Goal: Transaction & Acquisition: Purchase product/service

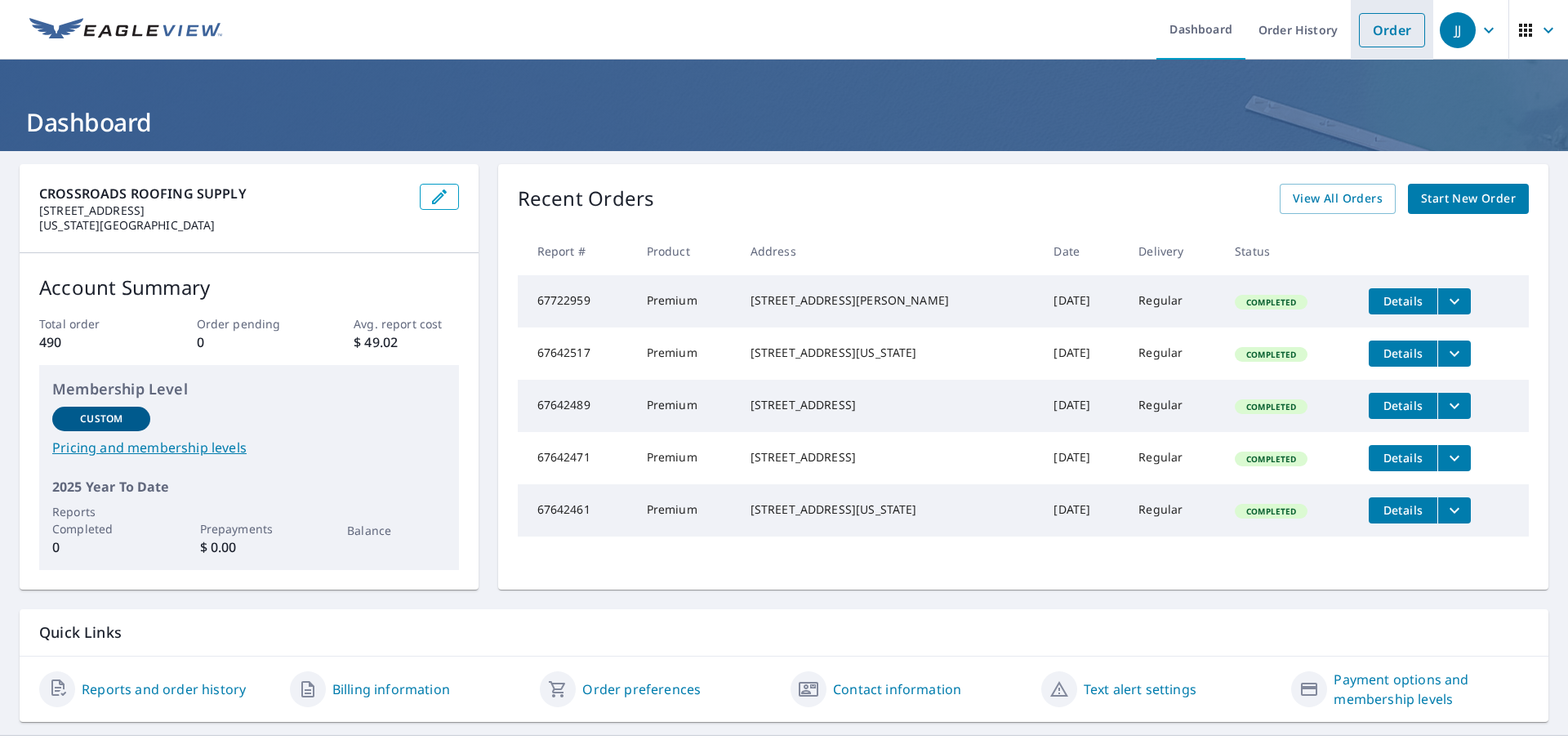
click at [1371, 35] on link "Order" at bounding box center [1392, 30] width 67 height 35
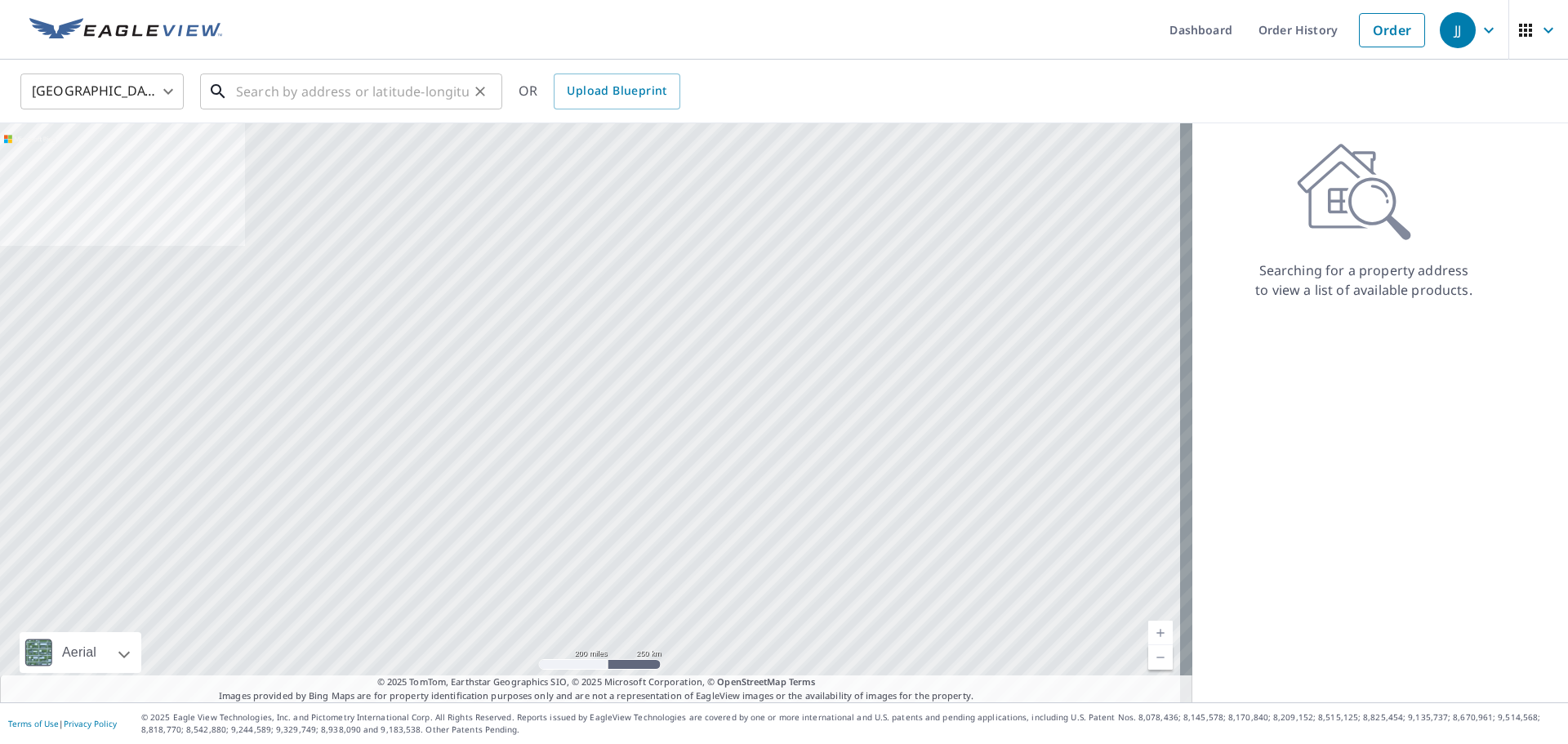
click at [274, 97] on input "text" at bounding box center [352, 91] width 232 height 45
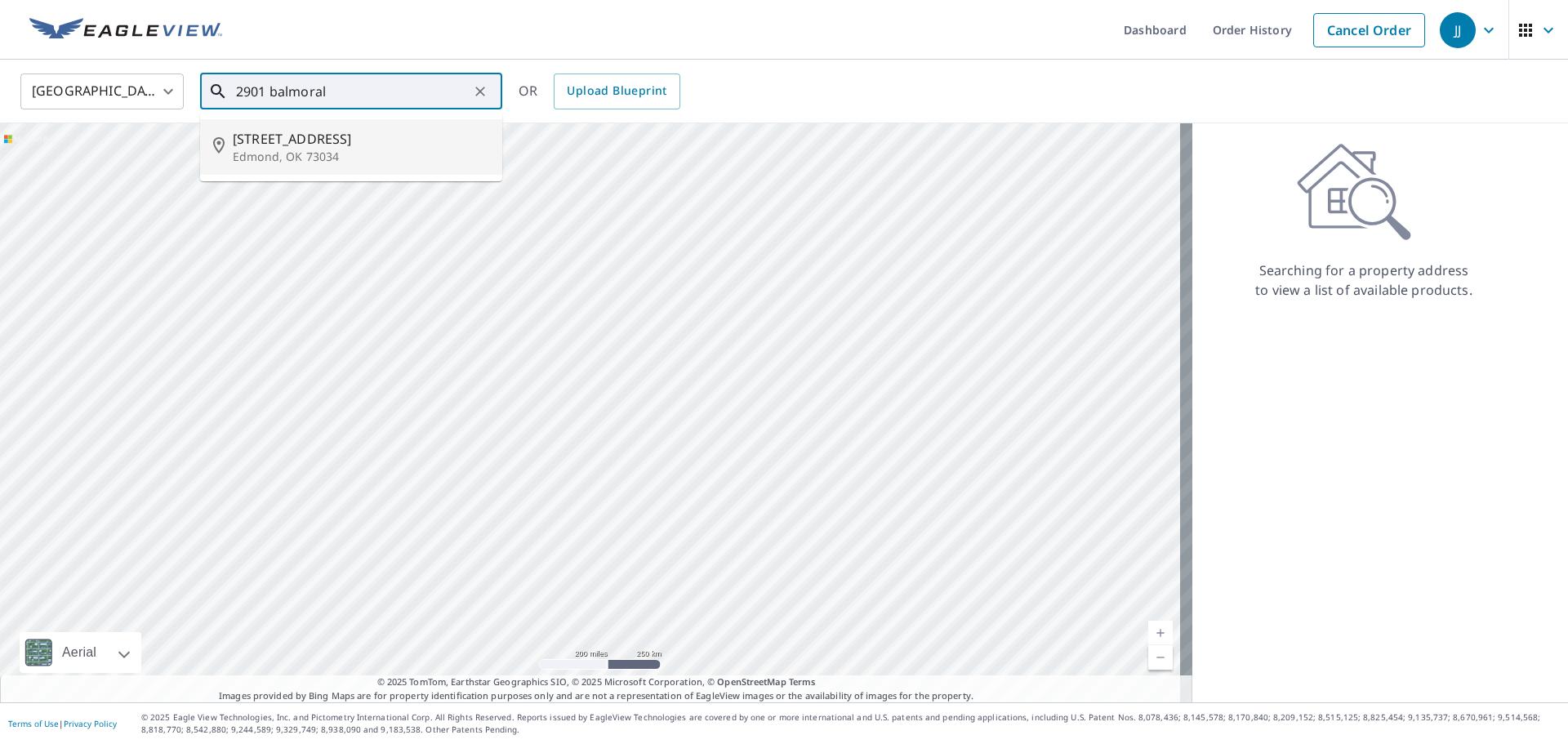
click at [264, 159] on p "Edmond, OK 73034" at bounding box center [360, 156] width 256 height 16
type input "[STREET_ADDRESS][PERSON_NAME]"
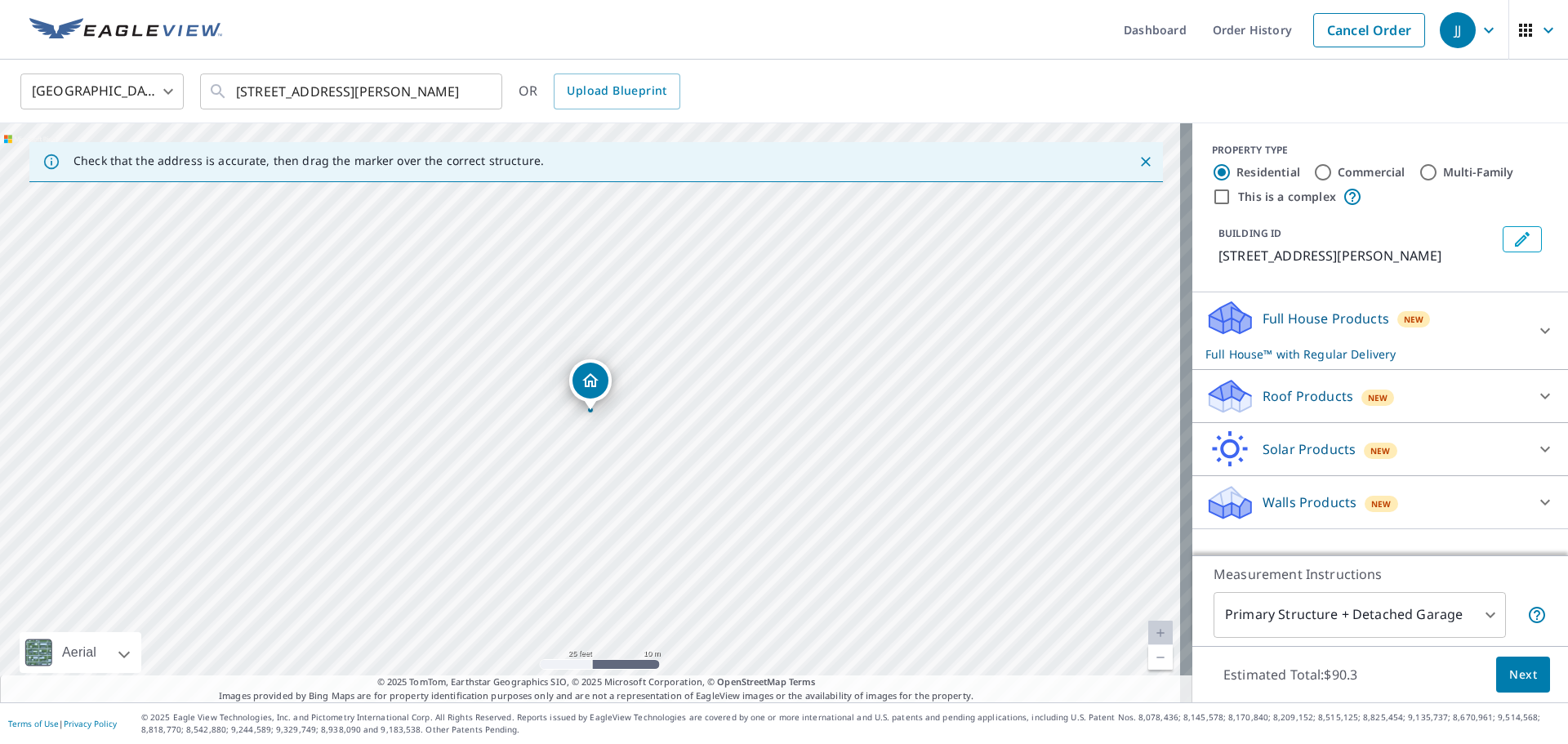
click at [1535, 396] on icon at bounding box center [1544, 396] width 19 height 19
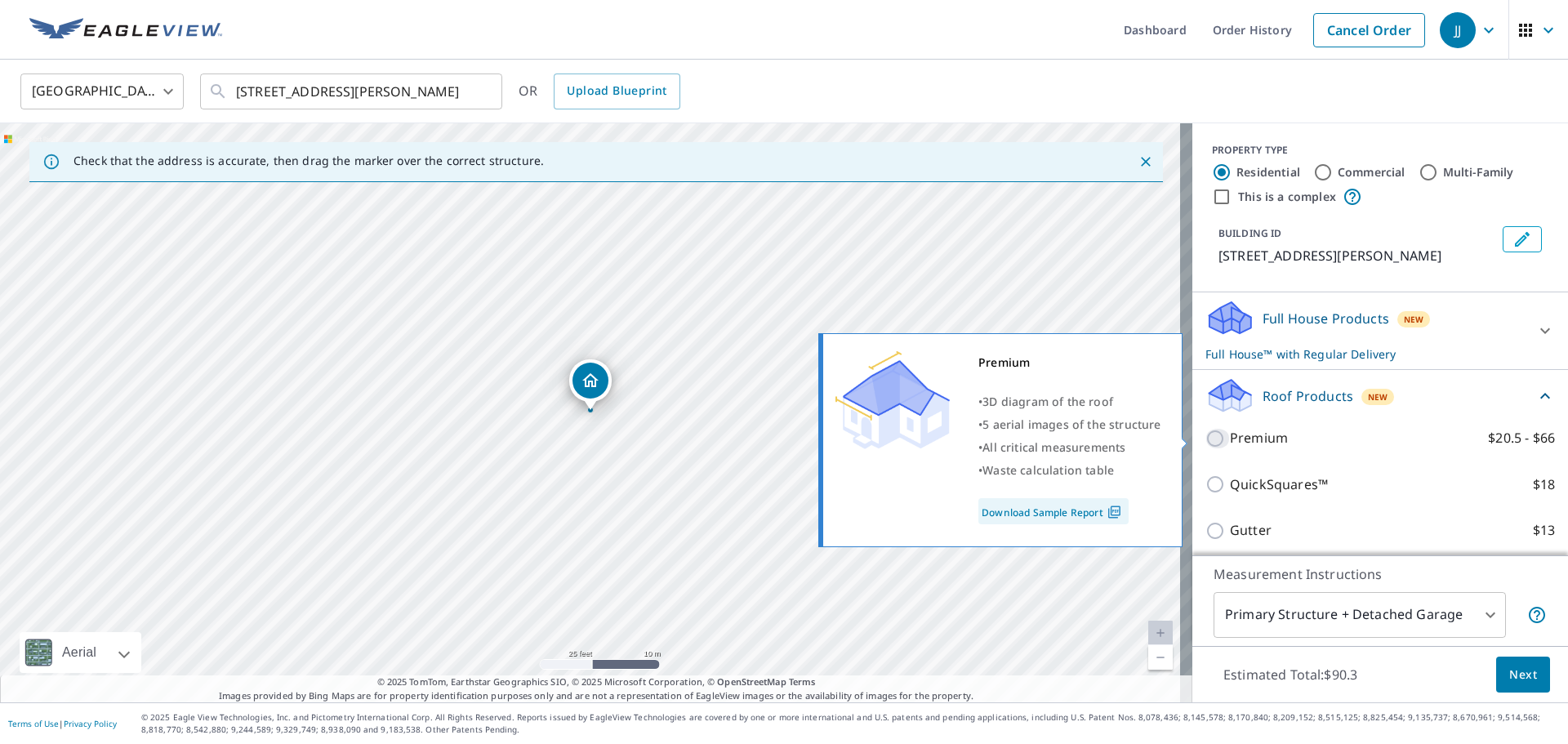
click at [1205, 440] on input "Premium $20.5 - $66" at bounding box center [1217, 438] width 24 height 19
checkbox input "true"
checkbox input "false"
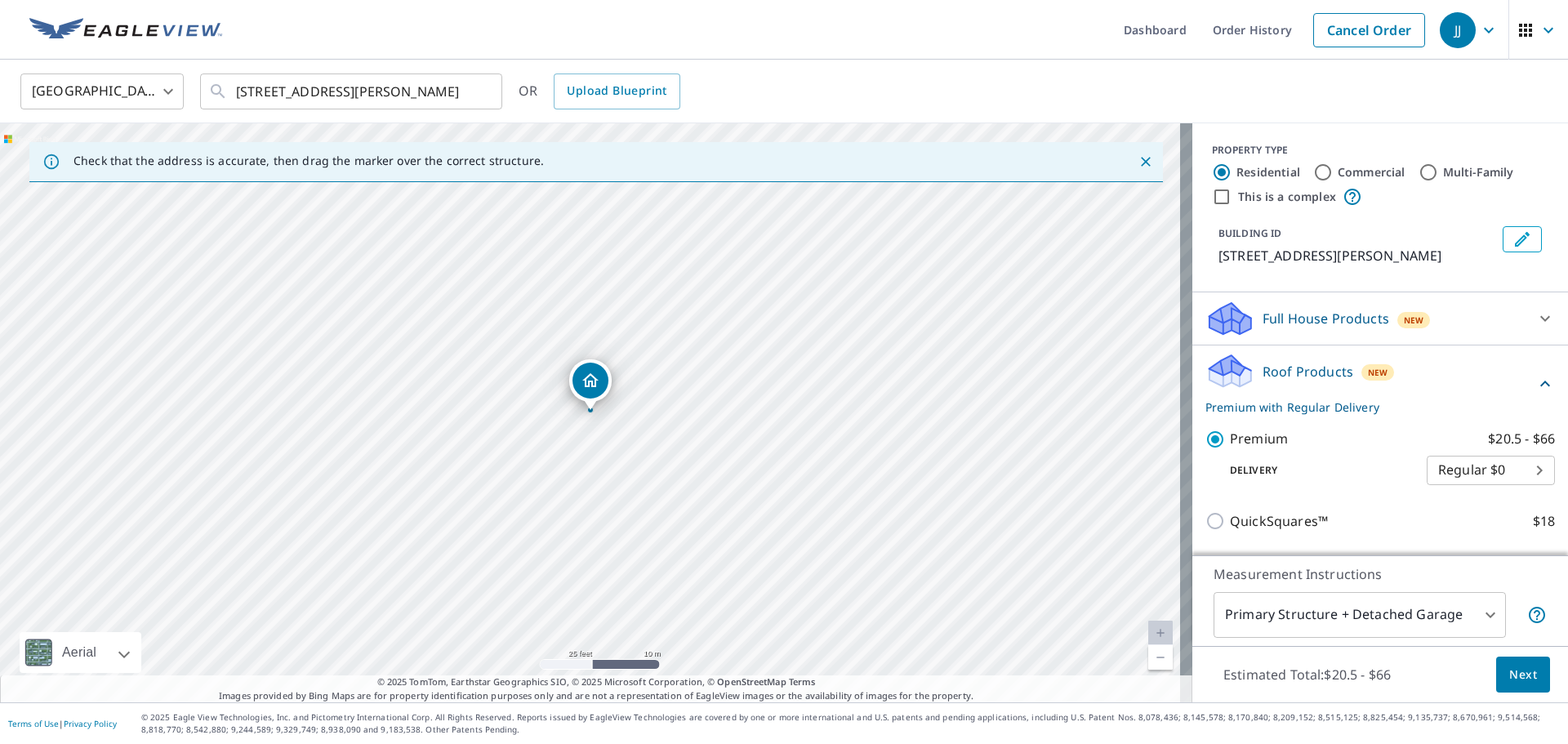
click at [1521, 681] on span "Next" at bounding box center [1523, 675] width 28 height 20
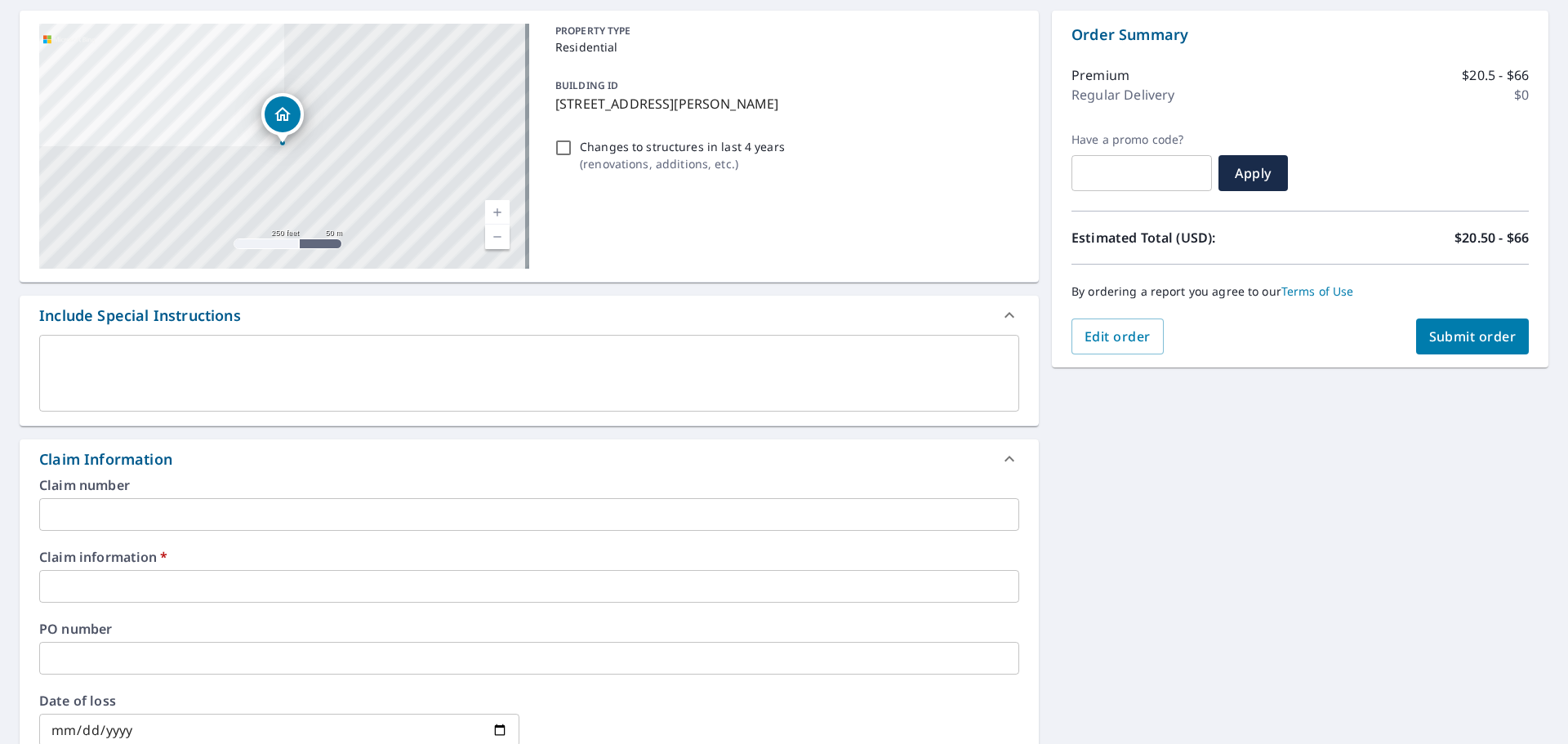
scroll to position [163, 0]
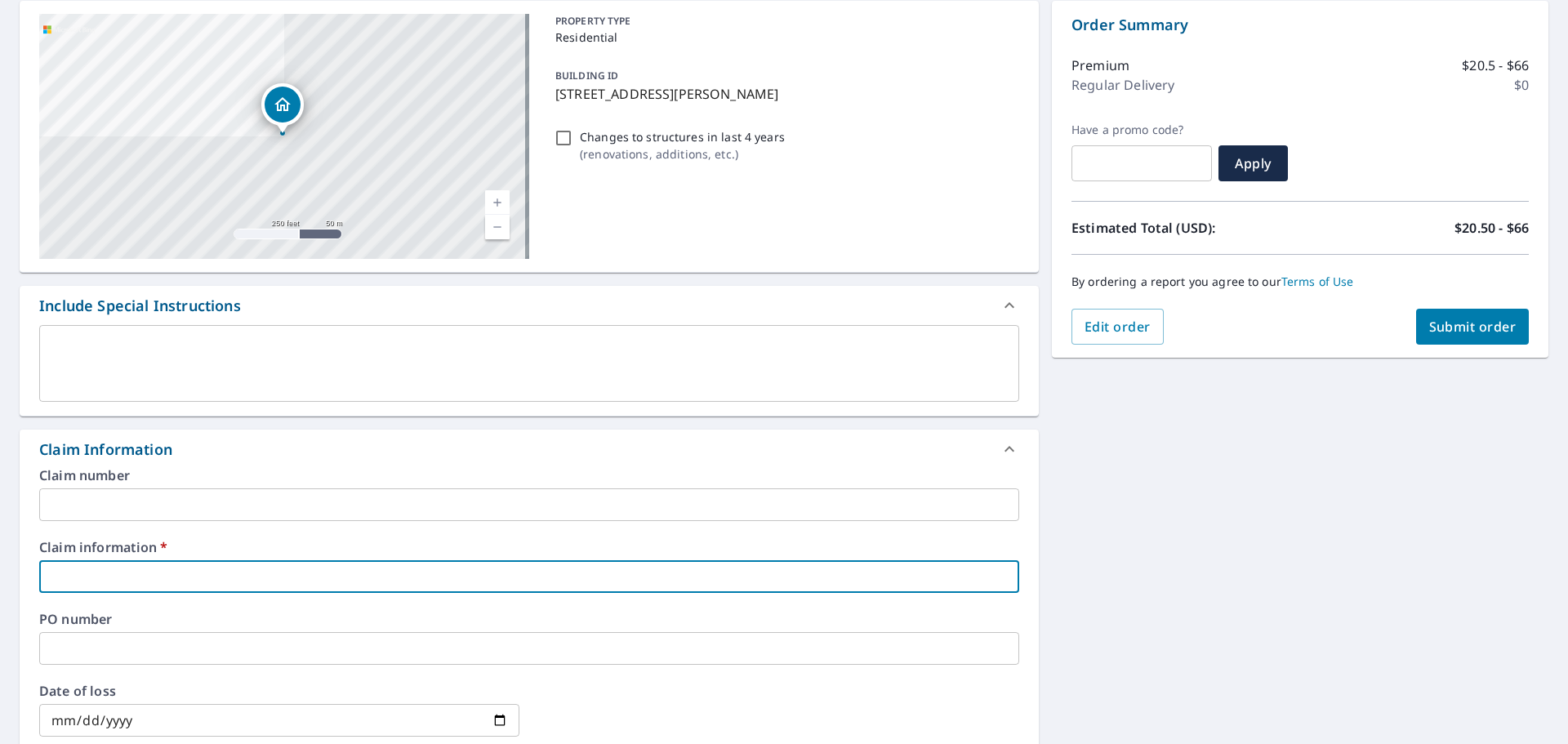
click at [94, 579] on input "text" at bounding box center [530, 576] width 980 height 33
paste input "623117"
type input "623117"
checkbox input "true"
type input "623117"
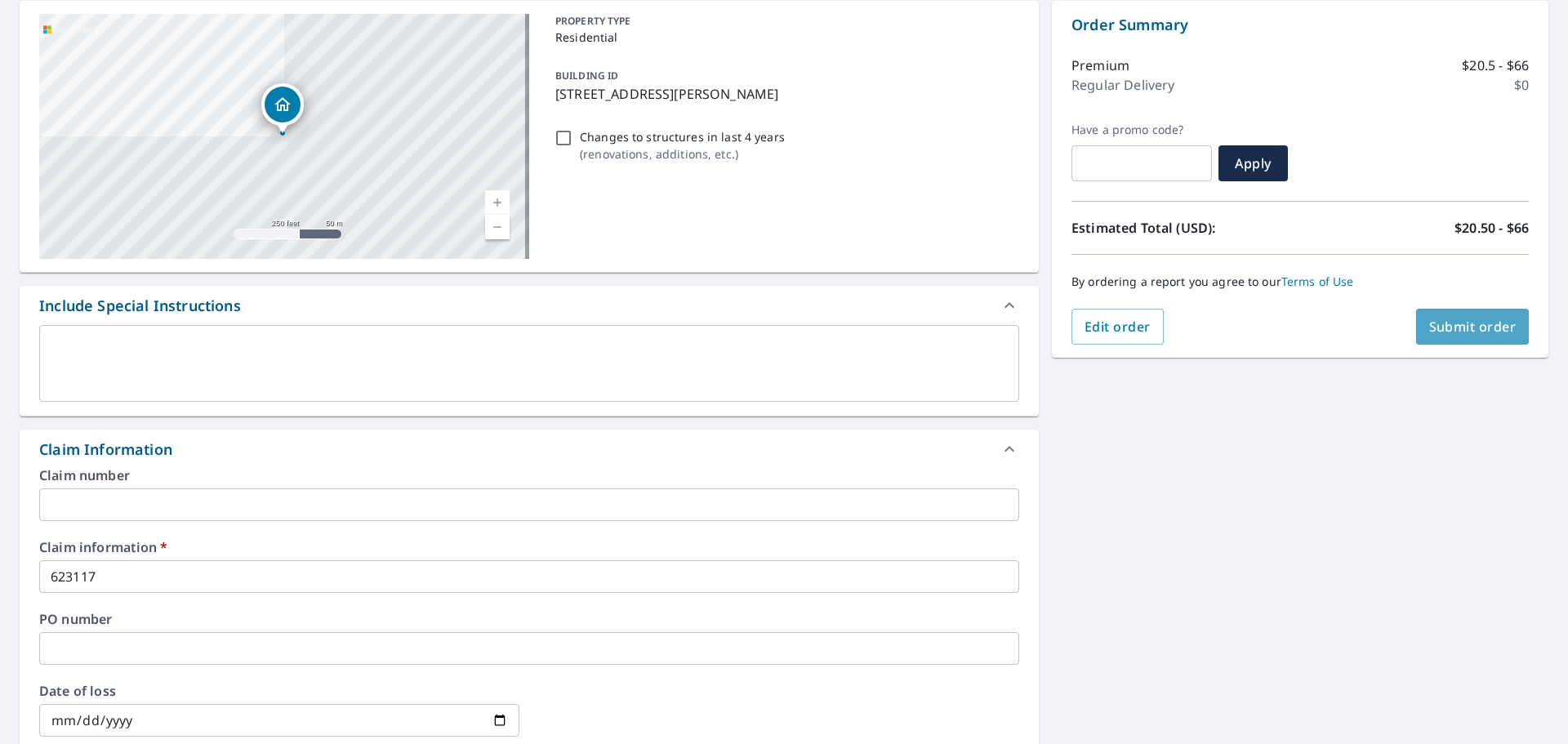
click at [1436, 338] on button "Submit order" at bounding box center [1472, 327] width 114 height 36
checkbox input "true"
